Goal: Information Seeking & Learning: Find specific fact

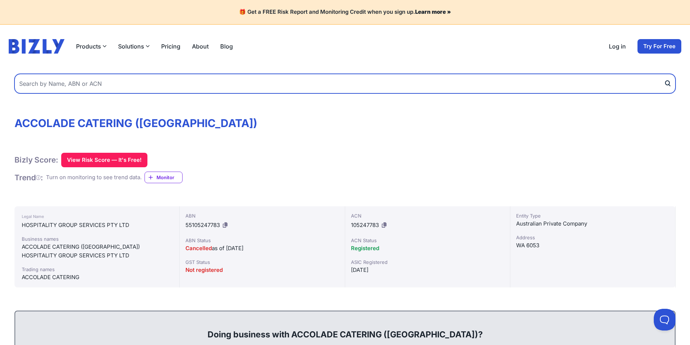
click at [116, 85] on input "text" at bounding box center [344, 84] width 661 height 20
type input "accolade food brokers"
click at [664, 74] on button "submit" at bounding box center [670, 84] width 12 height 20
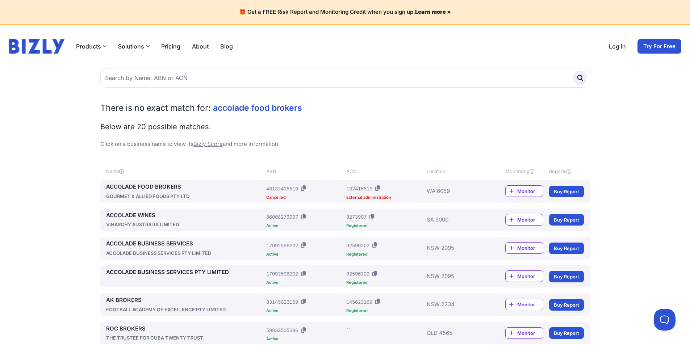
click at [155, 187] on link "ACCOLADE FOOD BROKERS" at bounding box center [185, 187] width 158 height 8
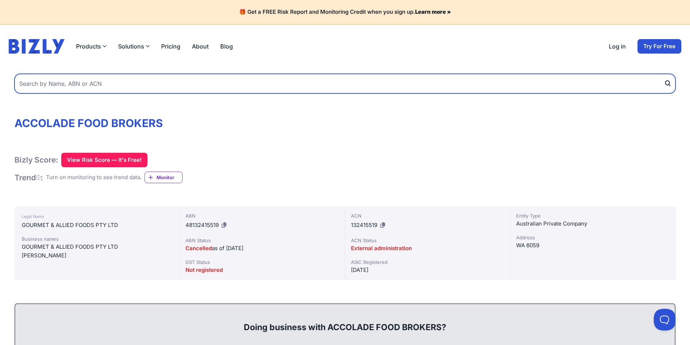
click at [101, 82] on input "text" at bounding box center [344, 84] width 661 height 20
type input "perth online gourmet"
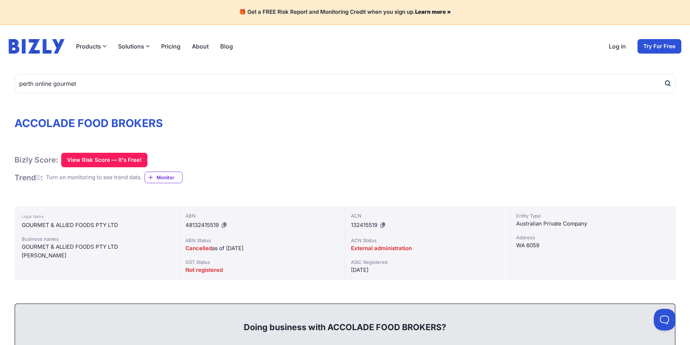
click at [669, 81] on icon "submit" at bounding box center [668, 83] width 4 height 4
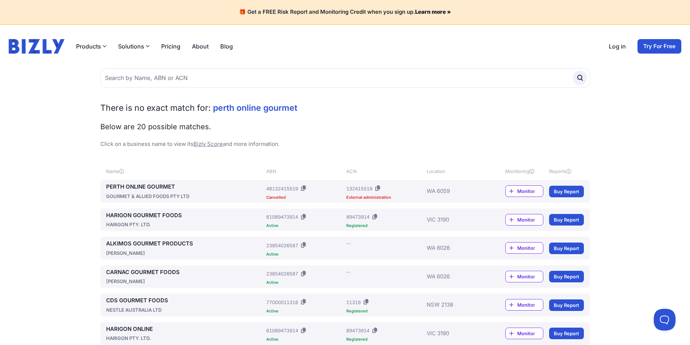
click at [141, 187] on link "PERTH ONLINE GOURMET" at bounding box center [185, 187] width 158 height 8
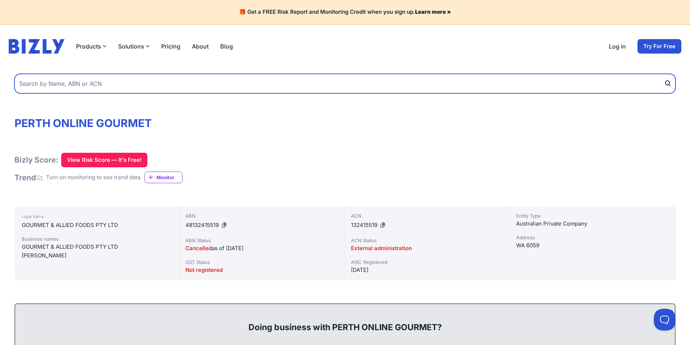
click at [71, 88] on input "text" at bounding box center [344, 84] width 661 height 20
click at [20, 84] on input "ccolade employment" at bounding box center [344, 84] width 661 height 20
type input "accolade employment"
click at [664, 74] on button "submit" at bounding box center [670, 84] width 12 height 20
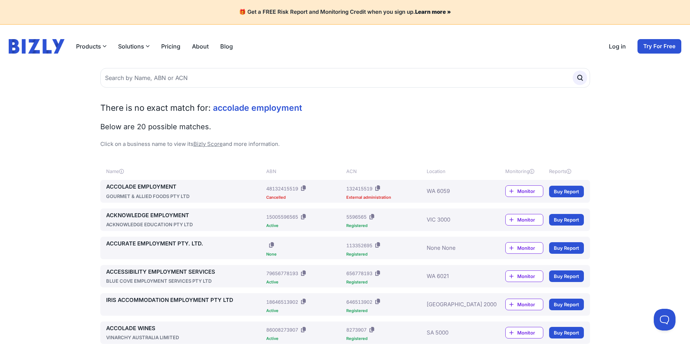
click at [151, 199] on div "GOURMET & ALLIED FOODS PTY LTD" at bounding box center [185, 196] width 158 height 7
click at [147, 189] on link "ACCOLADE EMPLOYMENT" at bounding box center [185, 187] width 158 height 8
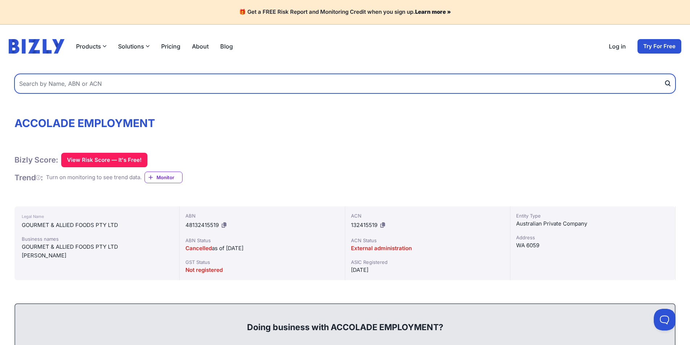
click at [42, 82] on input "text" at bounding box center [344, 84] width 661 height 20
type input "accolade hospitality employment"
click at [664, 74] on button "submit" at bounding box center [670, 84] width 12 height 20
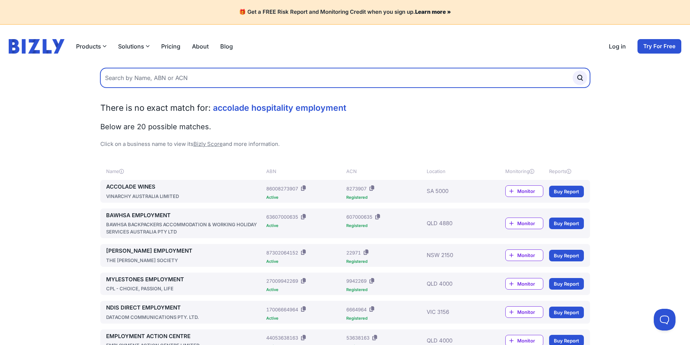
click at [145, 82] on input "text" at bounding box center [345, 78] width 490 height 20
type input "accolade catering events"
click at [573, 71] on button "submit" at bounding box center [580, 78] width 14 height 14
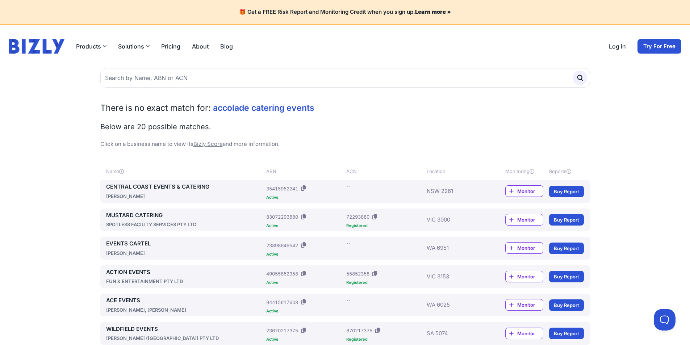
click at [285, 109] on span "accolade catering events" at bounding box center [263, 108] width 101 height 10
click at [283, 109] on span "accolade catering events" at bounding box center [263, 108] width 101 height 10
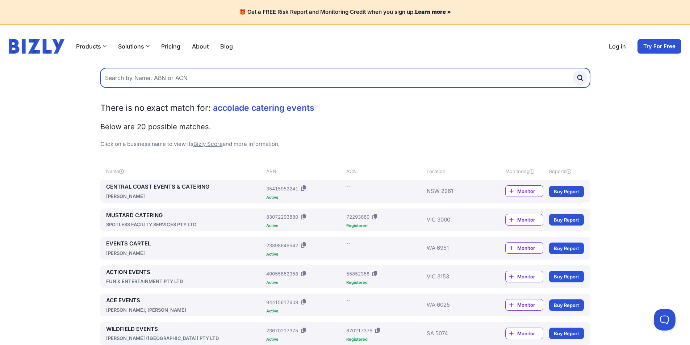
click at [179, 73] on input "text" at bounding box center [345, 78] width 490 height 20
type input "accoladeevents"
click at [573, 71] on button "submit" at bounding box center [580, 78] width 14 height 14
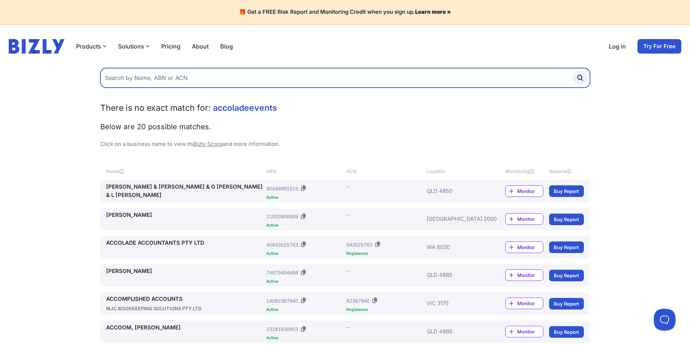
drag, startPoint x: 0, startPoint y: 0, endPoint x: 178, endPoint y: 74, distance: 193.0
click at [178, 74] on input "text" at bounding box center [345, 78] width 490 height 20
type input "accolade events"
click at [573, 71] on button "submit" at bounding box center [580, 78] width 14 height 14
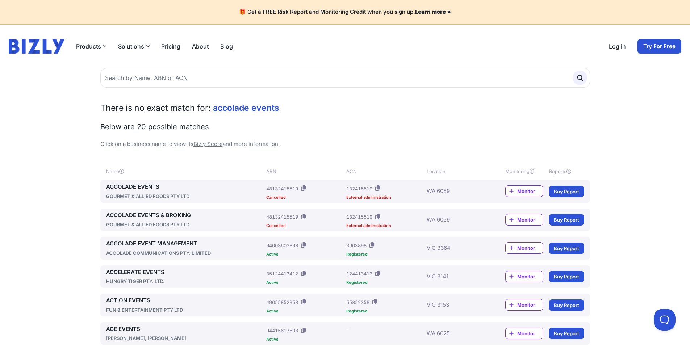
click at [118, 243] on link "ACCOLADE EVENT MANAGEMENT" at bounding box center [185, 244] width 158 height 8
click at [151, 184] on link "ACCOLADE EVENTS" at bounding box center [185, 187] width 158 height 8
click at [152, 209] on div "ACCOLADE EVENTS & BROKING GOURMET & ALLIED FOODS PTY LTD ABN: 48132415519 Cance…" at bounding box center [345, 220] width 490 height 23
click at [151, 216] on link "ACCOLADE EVENTS & BROKING" at bounding box center [185, 216] width 158 height 8
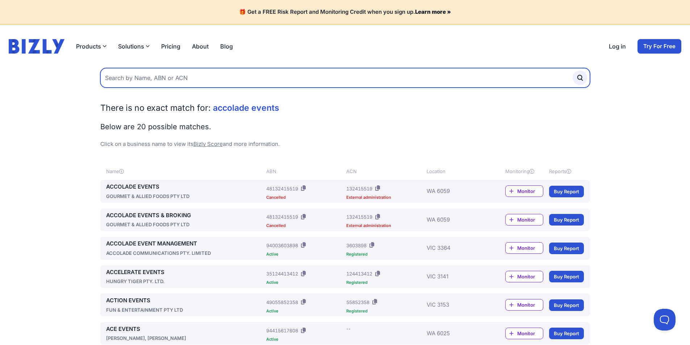
click at [168, 76] on input "text" at bounding box center [345, 78] width 490 height 20
type input "[PERSON_NAME]"
click at [573, 71] on button "submit" at bounding box center [580, 78] width 14 height 14
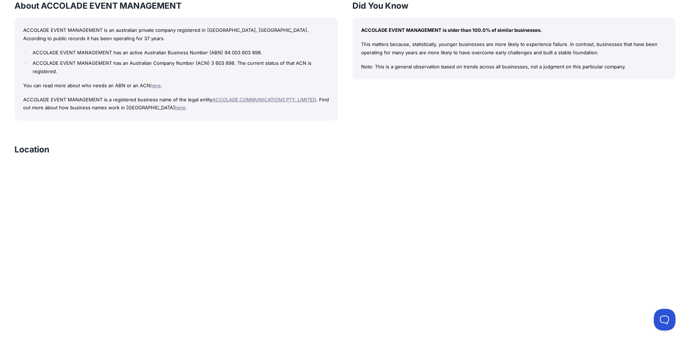
scroll to position [679, 0]
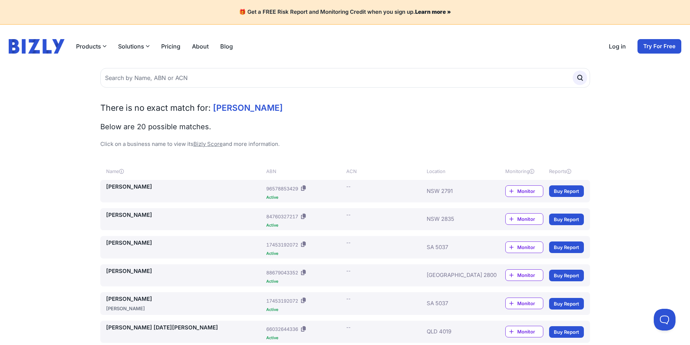
click at [160, 239] on div "[PERSON_NAME] ABN: 17453192072 Active ACN: -- SA 5037 Monitor Buy Report" at bounding box center [345, 247] width 490 height 22
click at [159, 240] on link "[PERSON_NAME]" at bounding box center [185, 243] width 158 height 8
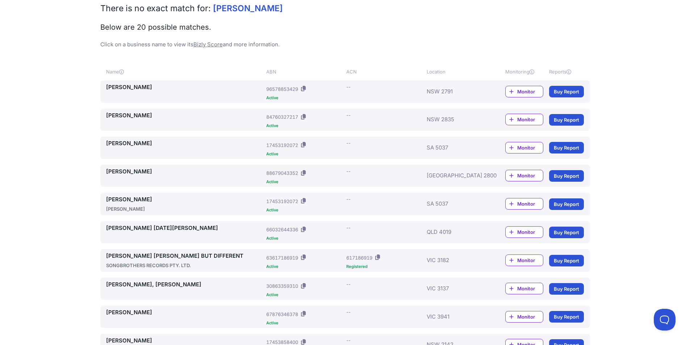
scroll to position [145, 0]
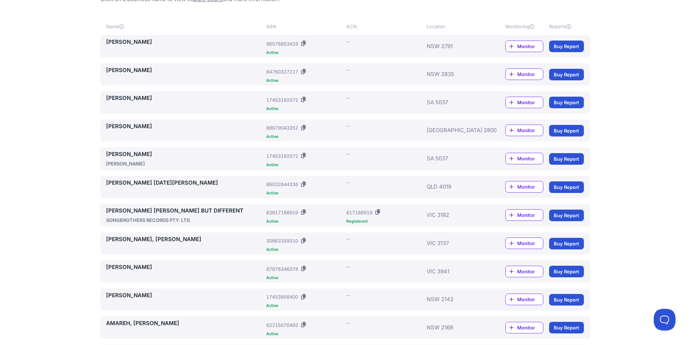
click at [111, 98] on link "SATTERTHWAITE, SHARON" at bounding box center [185, 98] width 158 height 8
click at [152, 157] on link "SHARON SATTERTHWAITE" at bounding box center [185, 154] width 158 height 8
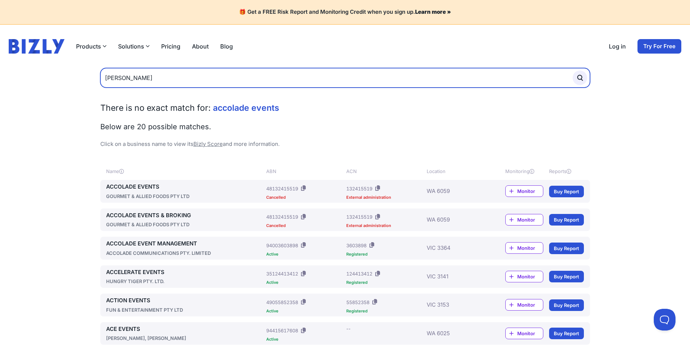
drag, startPoint x: 163, startPoint y: 77, endPoint x: 0, endPoint y: 86, distance: 162.9
type input "the coolgardie sdafe"
click at [573, 71] on button "submit" at bounding box center [580, 78] width 14 height 14
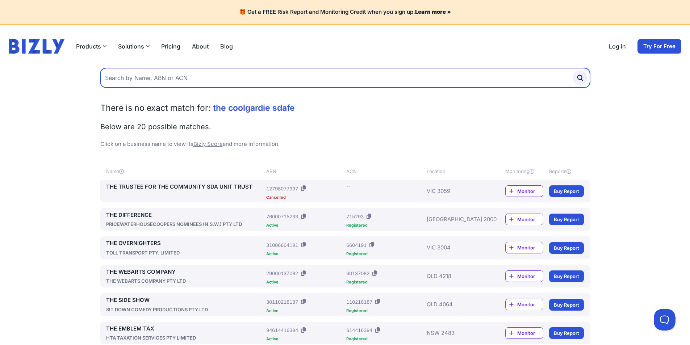
click at [151, 76] on input "text" at bounding box center [345, 78] width 490 height 20
type input "coolgardie safe"
click at [573, 71] on button "submit" at bounding box center [580, 78] width 14 height 14
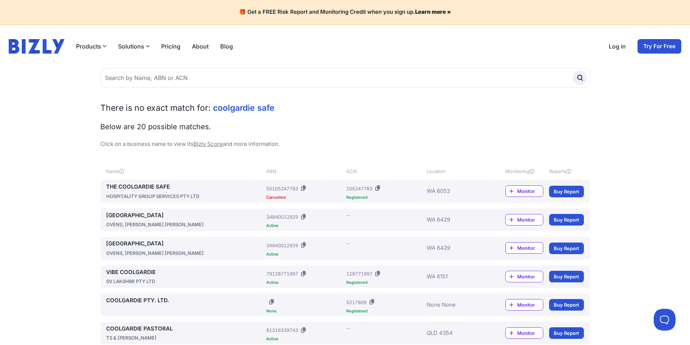
click at [125, 185] on link "THE COOLGARDIE SAFE" at bounding box center [185, 187] width 158 height 8
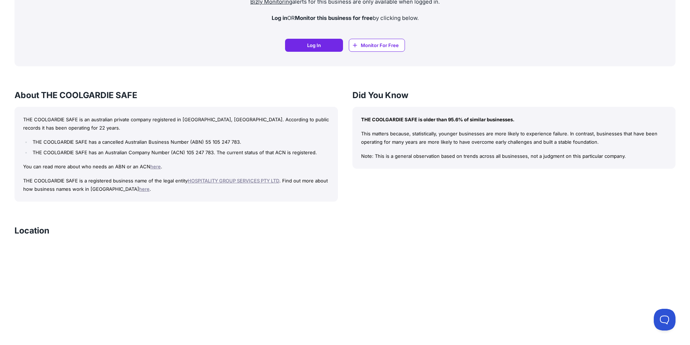
scroll to position [525, 0]
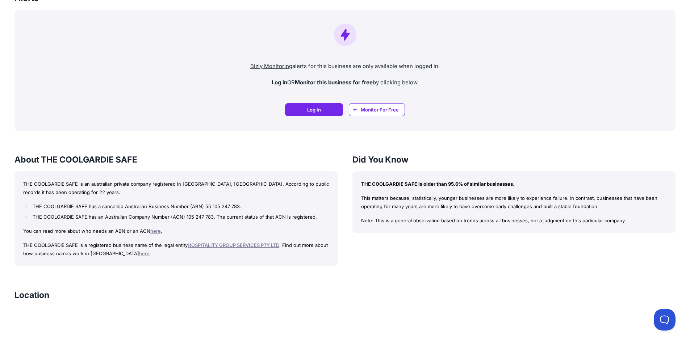
click at [234, 246] on link "HOSPITALITY GROUP SERVICES PTY LTD" at bounding box center [234, 245] width 92 height 6
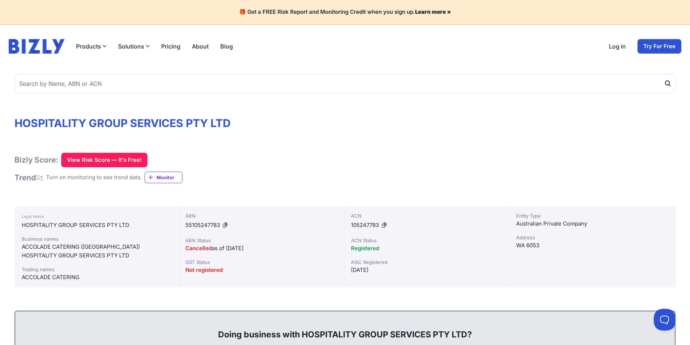
scroll to position [145, 0]
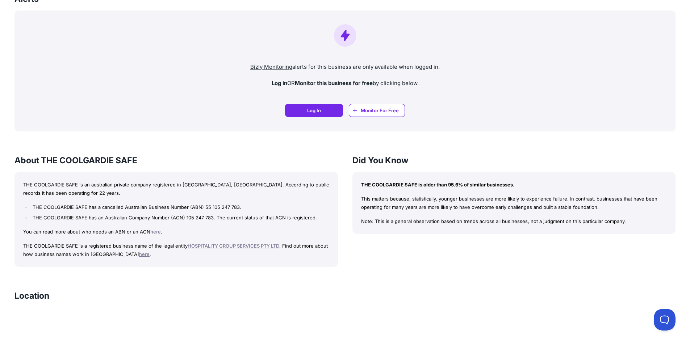
click at [139, 255] on link "here" at bounding box center [144, 254] width 11 height 6
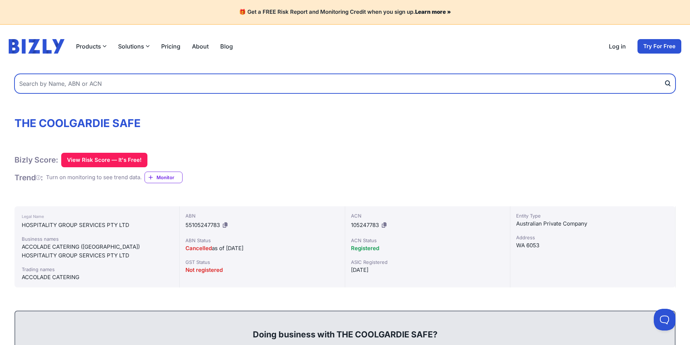
click at [33, 86] on input "text" at bounding box center [344, 84] width 661 height 20
type input "ausganics"
click at [664, 74] on button "submit" at bounding box center [670, 84] width 12 height 20
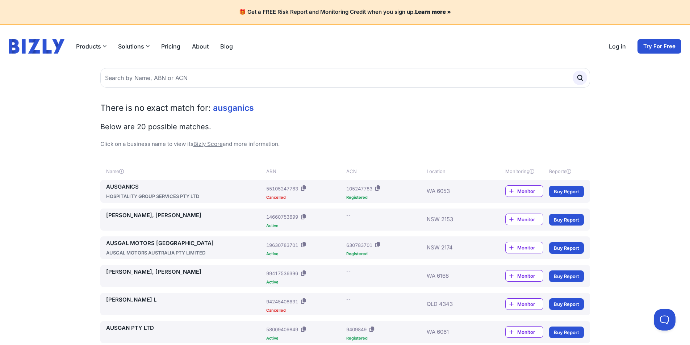
click at [139, 184] on link "AUSGANICS" at bounding box center [185, 187] width 158 height 8
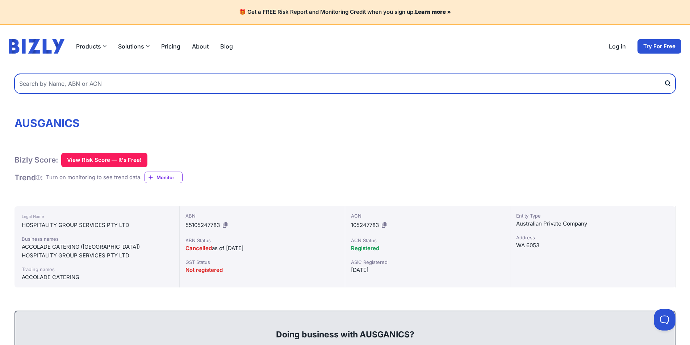
click at [51, 85] on input "text" at bounding box center [344, 84] width 661 height 20
type input "coolgardie safe"
click at [664, 74] on button "submit" at bounding box center [670, 84] width 12 height 20
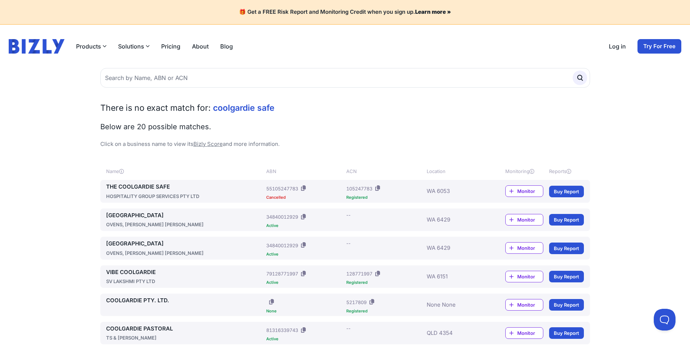
click at [162, 186] on link "THE COOLGARDIE SAFE" at bounding box center [185, 187] width 158 height 8
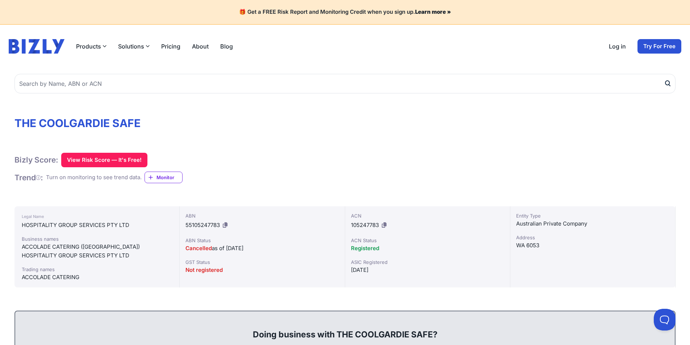
drag, startPoint x: 164, startPoint y: 184, endPoint x: 152, endPoint y: 208, distance: 26.4
